Goal: Transaction & Acquisition: Obtain resource

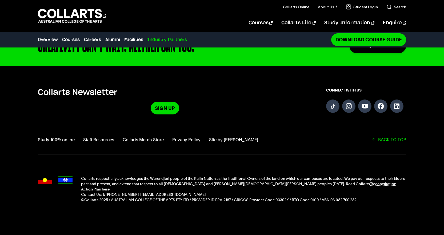
scroll to position [1736, 0]
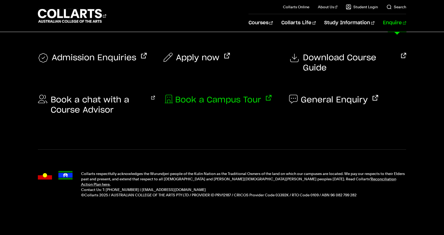
click at [238, 95] on span "Book a Campus Tour" at bounding box center [218, 100] width 86 height 10
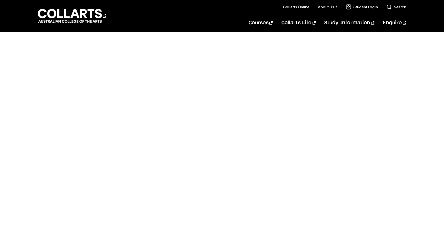
scroll to position [285, 0]
click at [351, 102] on div "Schedule" at bounding box center [222, 97] width 289 height 315
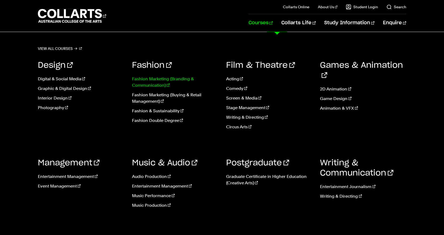
scroll to position [258, 0]
click at [159, 79] on link "Fashion Marketing (Branding & Communication)" at bounding box center [175, 82] width 86 height 13
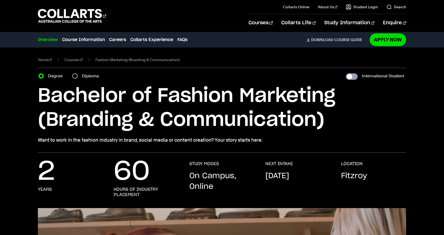
click at [353, 76] on input "International Student" at bounding box center [352, 76] width 12 height 6
checkbox input "true"
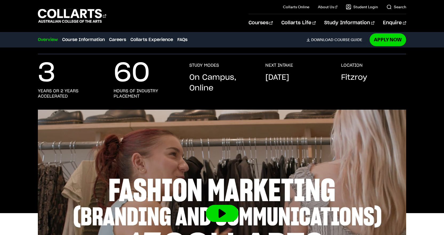
scroll to position [98, 0]
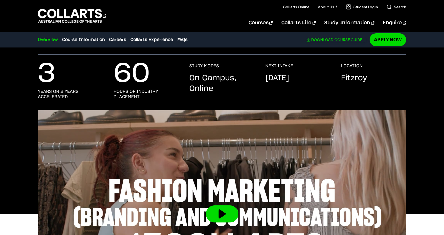
click at [337, 39] on link "Download Course Guide" at bounding box center [336, 39] width 60 height 5
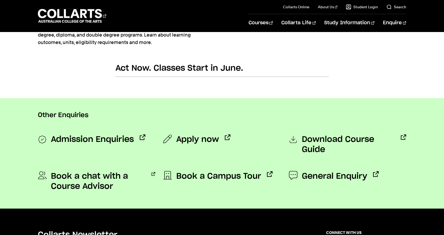
scroll to position [355, 0]
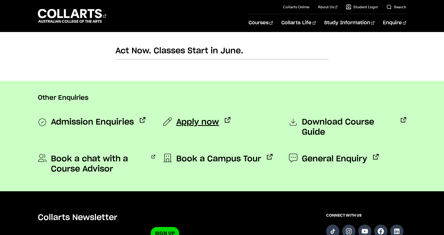
click at [198, 125] on span "Apply now" at bounding box center [197, 122] width 43 height 10
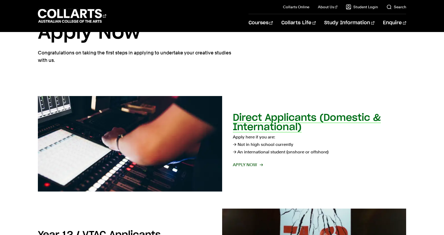
scroll to position [35, 0]
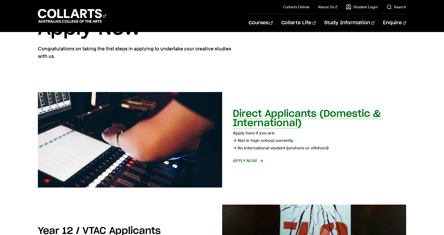
click at [252, 148] on p "Apply here if you are: → Not in high school currently → An international studen…" at bounding box center [320, 140] width 174 height 22
